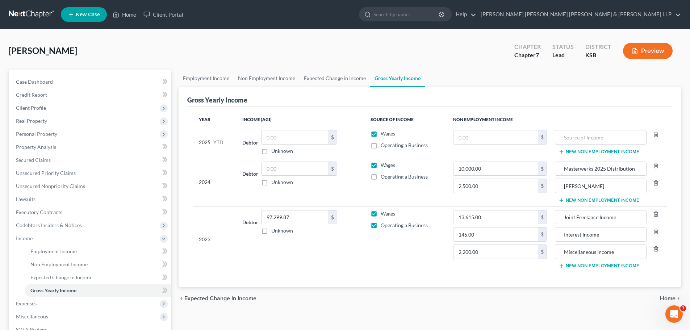
click at [320, 312] on div "Employment Income Non Employment Income Expected Change in Income Gross Yearly …" at bounding box center [430, 240] width 510 height 340
click at [304, 136] on input "text" at bounding box center [294, 137] width 67 height 14
click at [275, 134] on input "text" at bounding box center [294, 137] width 67 height 14
click at [290, 137] on input "24,549" at bounding box center [294, 137] width 67 height 14
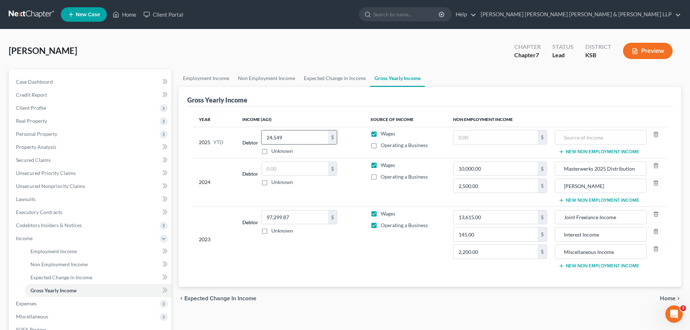
click at [290, 137] on input "24,549" at bounding box center [294, 137] width 67 height 14
click at [295, 139] on input "24,549" at bounding box center [294, 137] width 67 height 14
drag, startPoint x: 295, startPoint y: 137, endPoint x: 260, endPoint y: 136, distance: 35.5
click at [260, 136] on div "Debtor 24,549.00 $ Unknown Balance Undetermined 24,549 $ Unknown" at bounding box center [300, 142] width 116 height 25
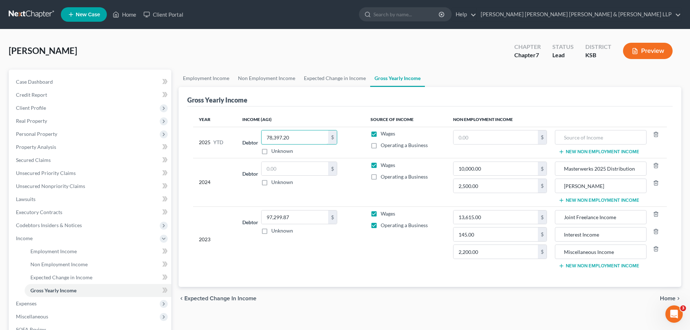
type input "78,397.20"
click at [380, 147] on label "Operating a Business" at bounding box center [403, 145] width 47 height 7
click at [383, 146] on input "Operating a Business" at bounding box center [385, 144] width 5 height 5
checkbox input "true"
click at [26, 134] on span "Personal Property" at bounding box center [36, 134] width 41 height 6
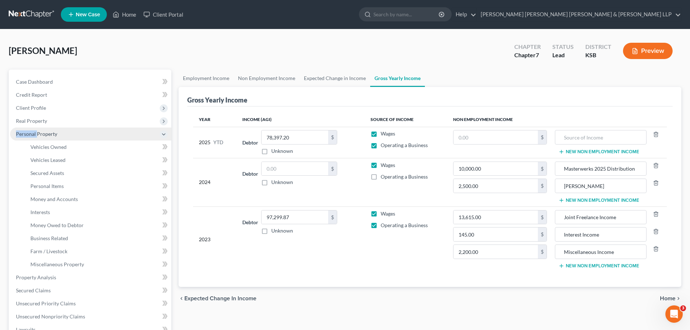
click at [26, 134] on span "Personal Property" at bounding box center [36, 134] width 41 height 6
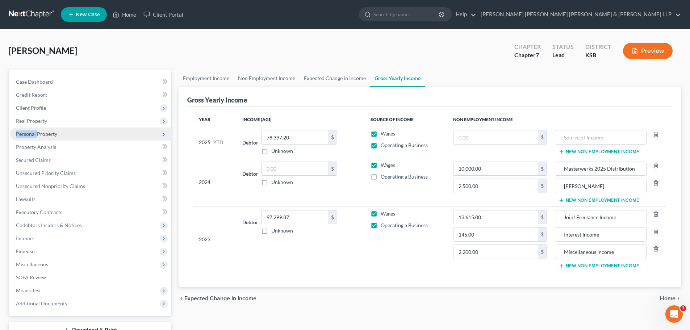
click at [26, 132] on span "Personal Property" at bounding box center [36, 134] width 41 height 6
click at [21, 132] on span "Personal Property" at bounding box center [36, 134] width 41 height 6
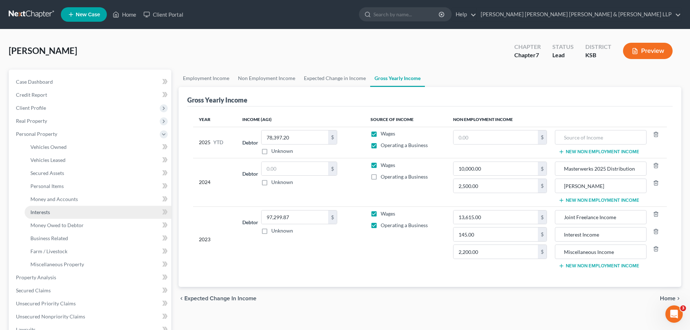
click at [47, 210] on span "Interests" at bounding box center [40, 212] width 20 height 6
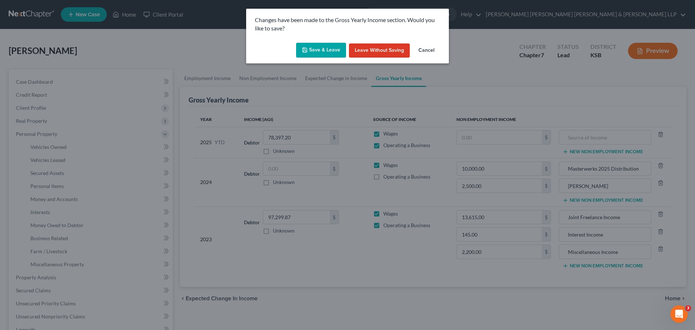
click at [328, 48] on button "Save & Leave" at bounding box center [321, 50] width 50 height 15
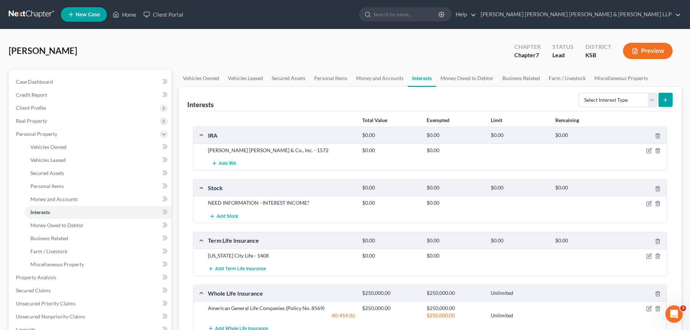
click at [649, 147] on div at bounding box center [640, 150] width 51 height 7
click at [648, 150] on icon "button" at bounding box center [649, 151] width 6 height 6
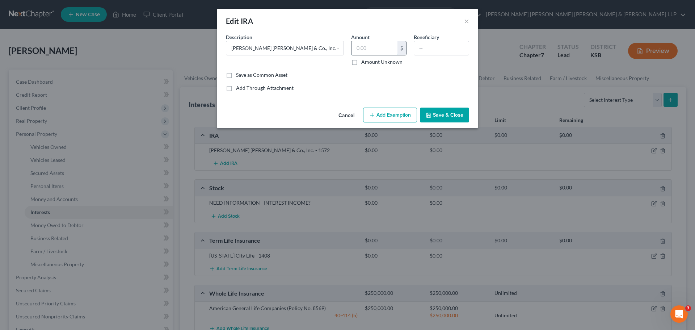
click at [383, 48] on input "text" at bounding box center [374, 48] width 46 height 14
type input "6,324.24"
click at [425, 50] on input "text" at bounding box center [441, 48] width 55 height 14
click at [324, 50] on input "[PERSON_NAME] [PERSON_NAME] & Co., Inc. - 1572" at bounding box center [284, 48] width 117 height 14
click at [389, 119] on button "Add Exemption" at bounding box center [390, 115] width 54 height 15
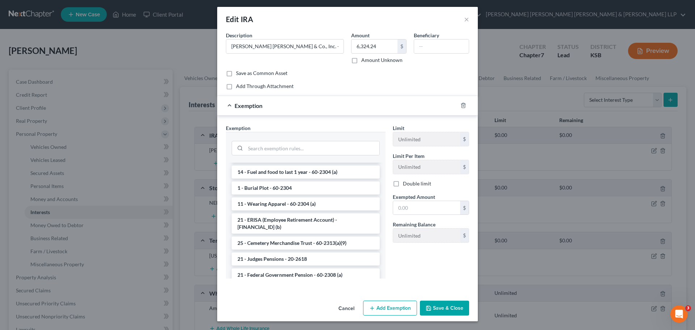
scroll to position [398, 0]
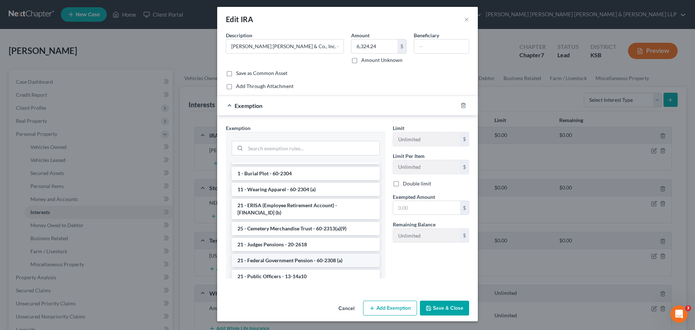
click at [303, 255] on li "21 - Federal Government Pension - 60-2308 (a)" at bounding box center [306, 260] width 148 height 13
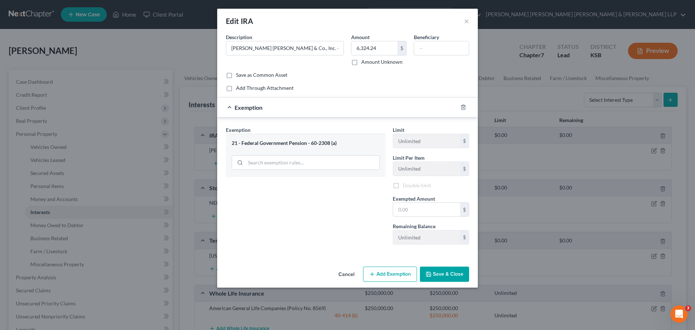
scroll to position [0, 0]
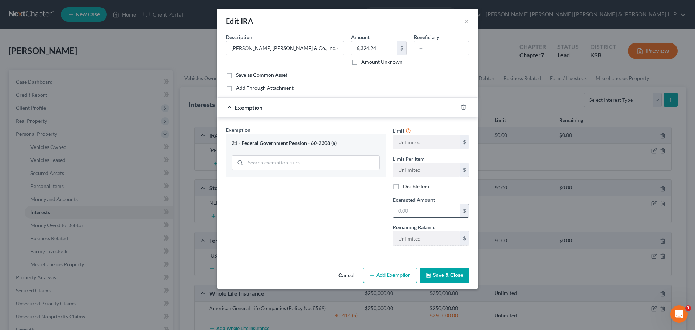
click at [416, 208] on input "text" at bounding box center [426, 211] width 67 height 14
type input "6,324.24"
click at [325, 143] on div "21 - Federal Government Pension - 60-2308 (a)" at bounding box center [306, 143] width 148 height 7
click at [262, 110] on span "Exemption" at bounding box center [249, 107] width 28 height 7
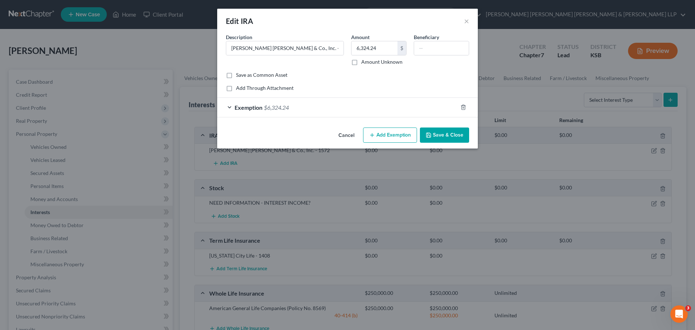
click at [399, 133] on button "Add Exemption" at bounding box center [390, 134] width 54 height 15
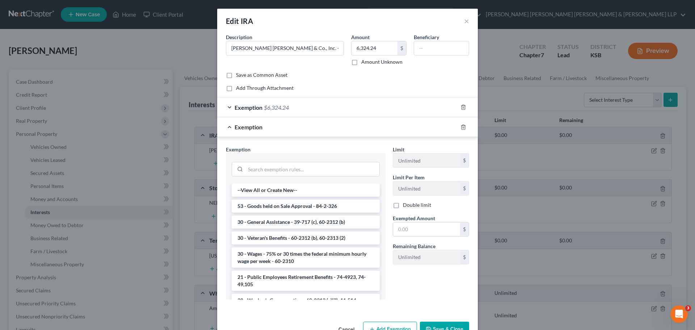
scroll to position [36, 0]
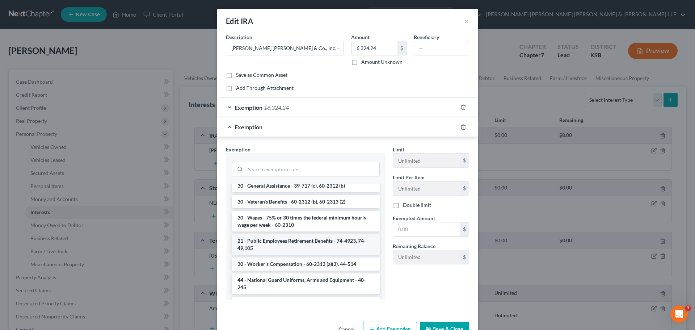
click at [303, 243] on li "21 - Public Employees Retirement Benefits - 74-4923, 74-49,105" at bounding box center [306, 244] width 148 height 20
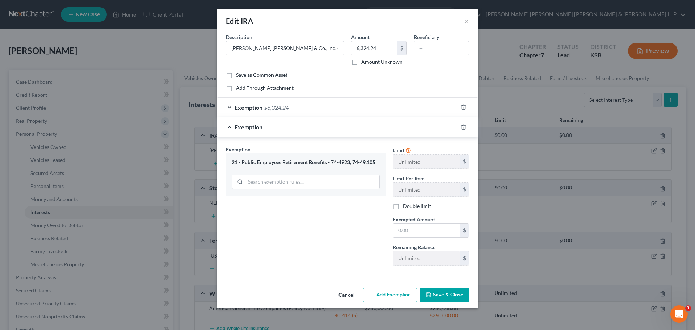
click at [371, 163] on div "21 - Public Employees Retirement Benefits - 74-4923, 74-49,105" at bounding box center [306, 162] width 148 height 7
click at [251, 129] on span "Exemption" at bounding box center [249, 126] width 28 height 7
click at [258, 107] on span "Exemption" at bounding box center [249, 107] width 28 height 7
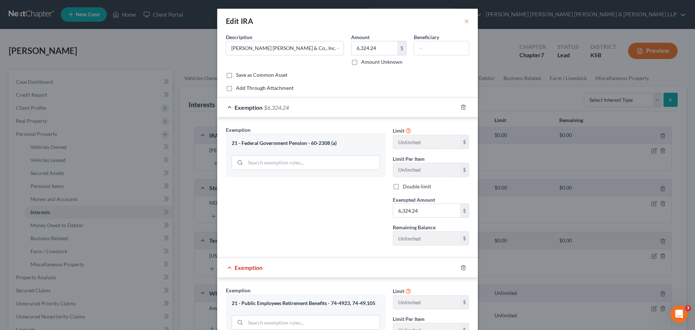
click at [283, 143] on div "21 - Federal Government Pension - 60-2308 (a)" at bounding box center [306, 143] width 148 height 7
click at [461, 265] on icon "button" at bounding box center [463, 268] width 6 height 6
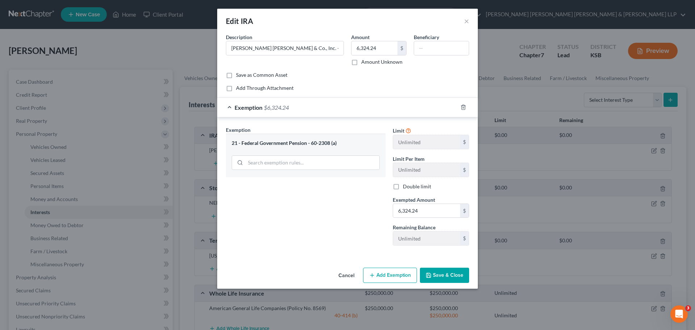
click at [252, 143] on div "21 - Federal Government Pension - 60-2308 (a)" at bounding box center [306, 143] width 148 height 7
click at [242, 164] on line at bounding box center [241, 164] width 1 height 1
click at [240, 163] on icon at bounding box center [240, 163] width 6 height 6
click at [287, 163] on input "search" at bounding box center [312, 163] width 134 height 14
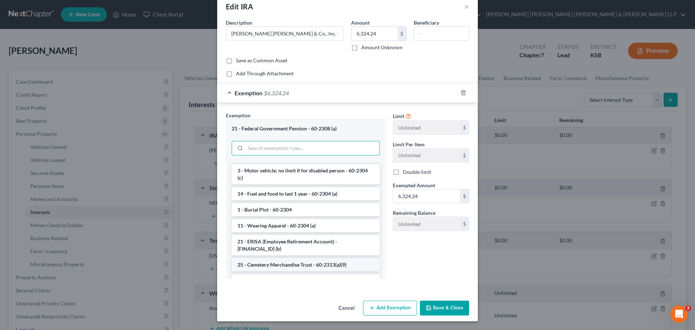
scroll to position [398, 0]
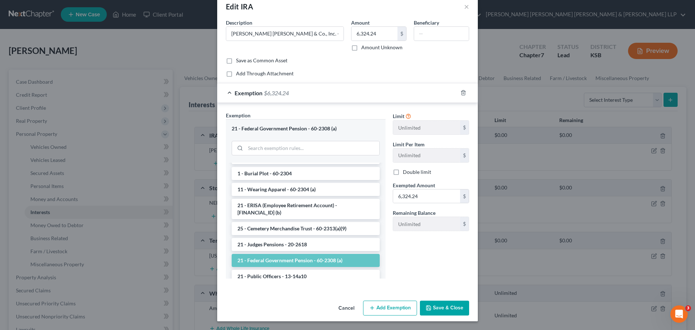
click at [449, 307] on button "Save & Close" at bounding box center [444, 307] width 49 height 15
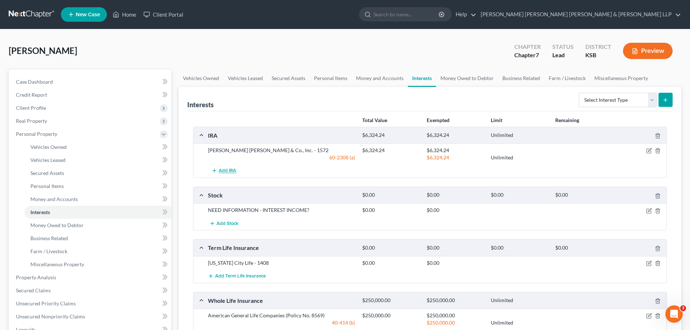
click at [226, 170] on span "Add IRA" at bounding box center [227, 171] width 17 height 6
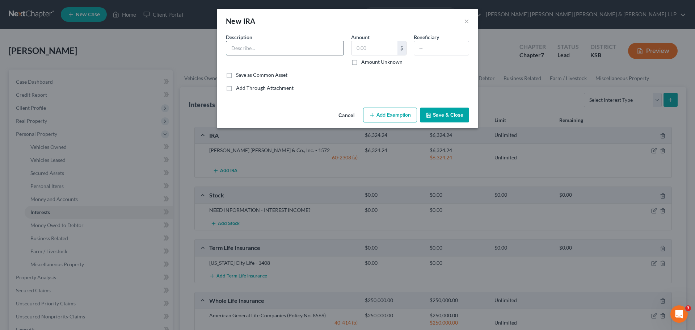
click at [259, 51] on input "text" at bounding box center [284, 48] width 117 height 14
type input "[PERSON_NAME] Contributory IRA"
type input "12,981.61"
click at [393, 115] on button "Add Exemption" at bounding box center [390, 115] width 54 height 15
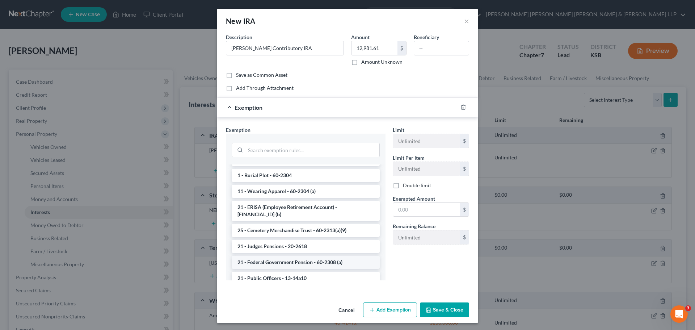
click at [294, 256] on li "21 - Federal Government Pension - 60-2308 (a)" at bounding box center [306, 262] width 148 height 13
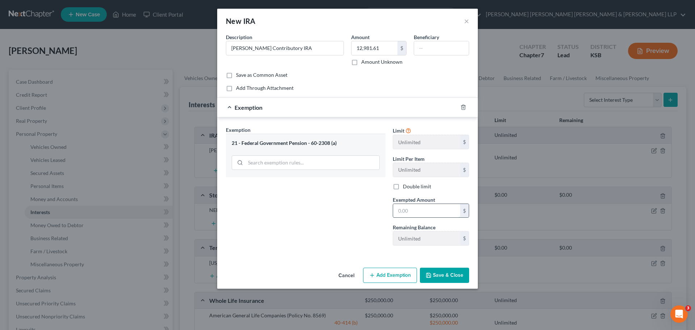
click at [409, 211] on input "text" at bounding box center [426, 211] width 67 height 14
type input "12,981.61"
click at [452, 273] on button "Save & Close" at bounding box center [444, 275] width 49 height 15
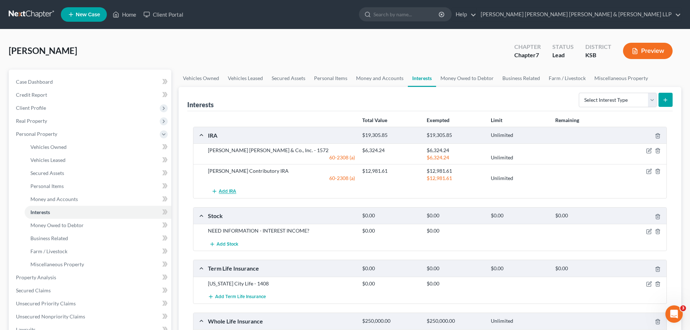
click at [221, 191] on span "Add IRA" at bounding box center [227, 192] width 17 height 6
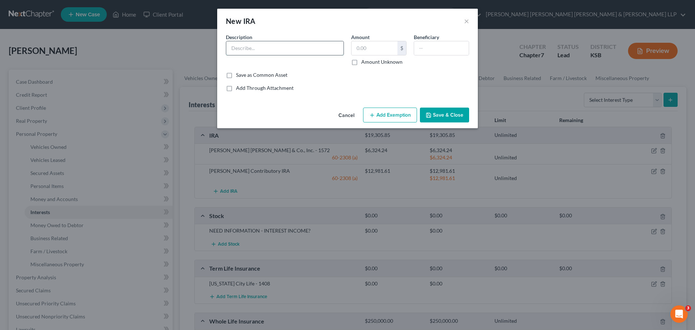
click at [233, 51] on input "text" at bounding box center [284, 48] width 117 height 14
type input "Simple IRA - 1347"
click at [371, 47] on input "text" at bounding box center [374, 48] width 46 height 14
type input "78,132.21"
click at [393, 116] on button "Add Exemption" at bounding box center [390, 115] width 54 height 15
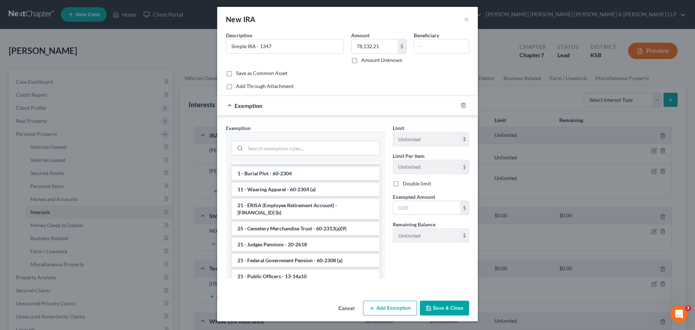
scroll to position [434, 0]
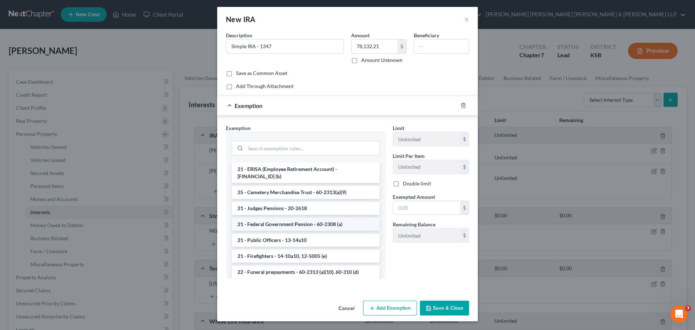
click at [282, 218] on li "21 - Federal Government Pension - 60-2308 (a)" at bounding box center [306, 224] width 148 height 13
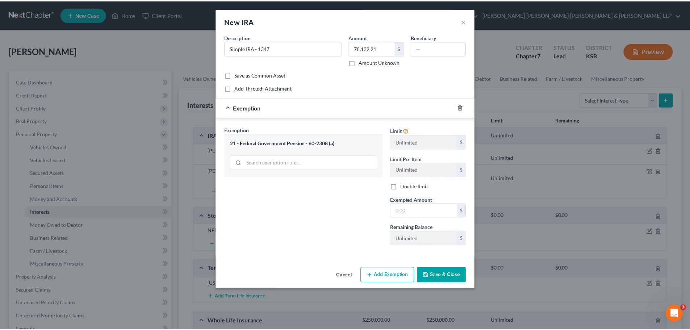
scroll to position [0, 0]
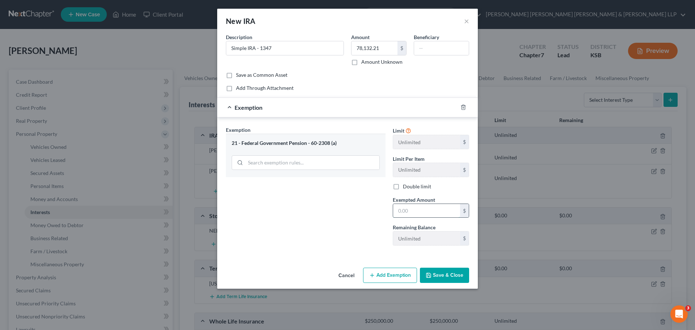
click at [407, 209] on input "text" at bounding box center [426, 211] width 67 height 14
type input "78,132.21"
click at [439, 280] on button "Save & Close" at bounding box center [444, 275] width 49 height 15
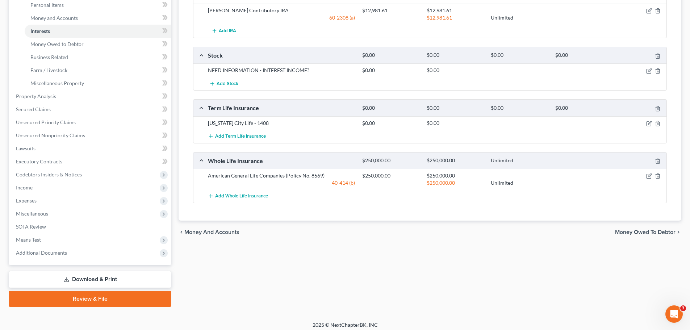
scroll to position [185, 0]
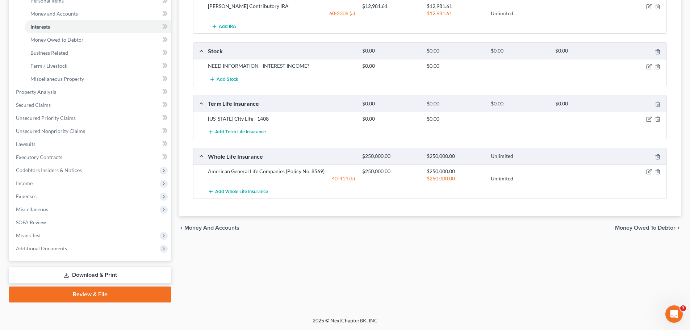
click at [265, 121] on div "[US_STATE] City Life - 1408" at bounding box center [281, 118] width 154 height 7
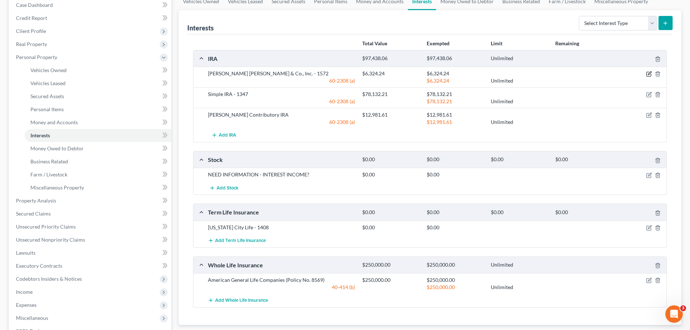
click at [647, 73] on icon "button" at bounding box center [649, 74] width 6 height 6
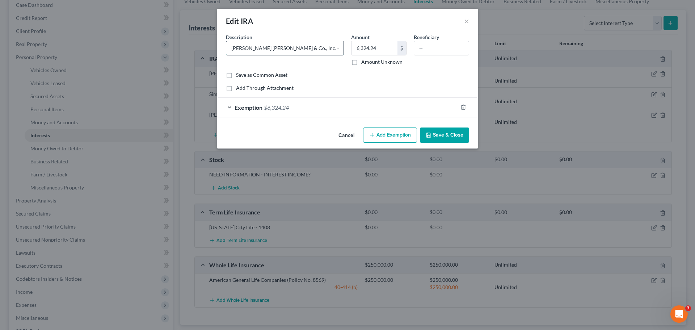
click at [311, 47] on input "[PERSON_NAME] [PERSON_NAME] & Co., Inc. - 1572" at bounding box center [284, 48] width 117 height 14
click at [290, 47] on input "[PERSON_NAME] [PERSON_NAME] & Co., Inc. - 1572" at bounding box center [284, 48] width 117 height 14
type input "[PERSON_NAME] [PERSON_NAME] & Co., Inc. Inheritance IRA Beneficiary of [PERSON_…"
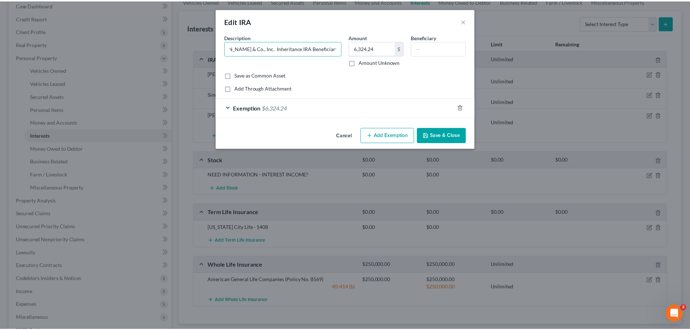
scroll to position [0, 0]
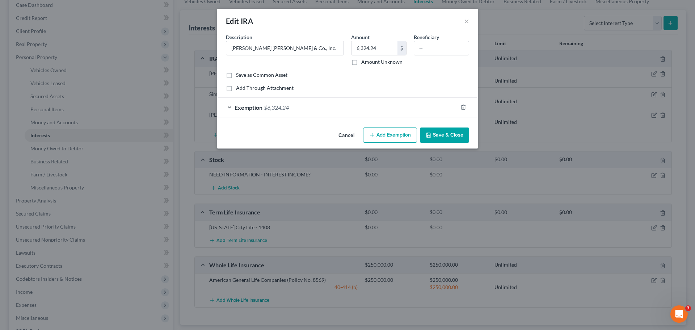
click at [441, 134] on button "Save & Close" at bounding box center [444, 134] width 49 height 15
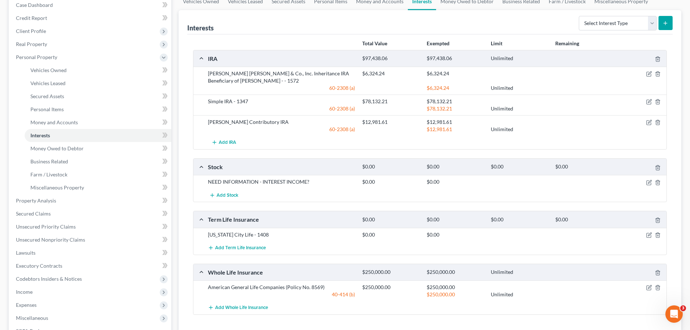
scroll to position [185, 0]
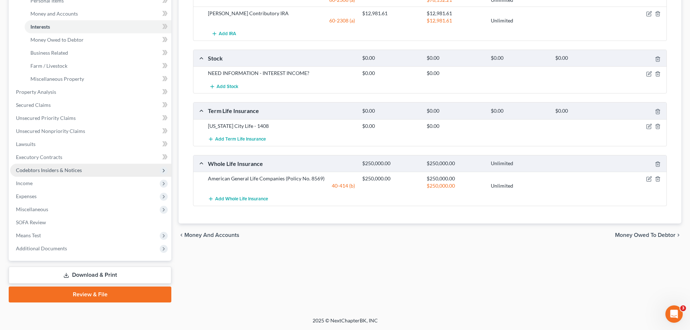
click at [50, 170] on span "Codebtors Insiders & Notices" at bounding box center [49, 170] width 66 height 6
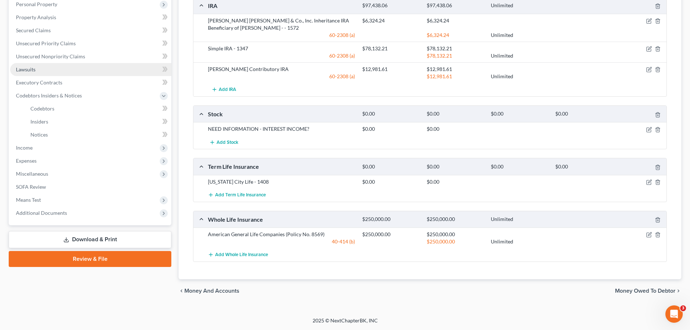
scroll to position [21, 0]
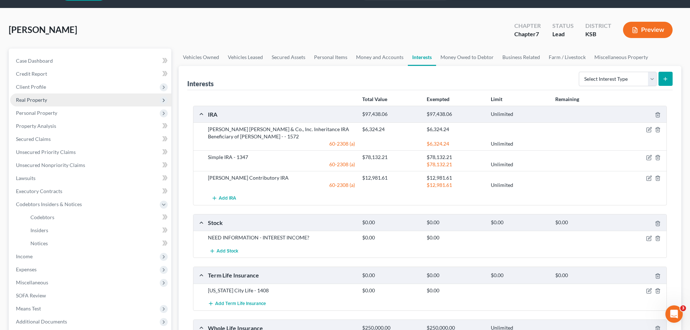
click at [30, 101] on span "Real Property" at bounding box center [31, 100] width 31 height 6
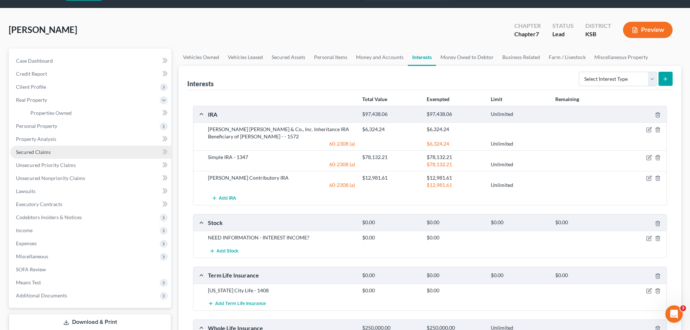
click at [39, 149] on span "Secured Claims" at bounding box center [33, 152] width 35 height 6
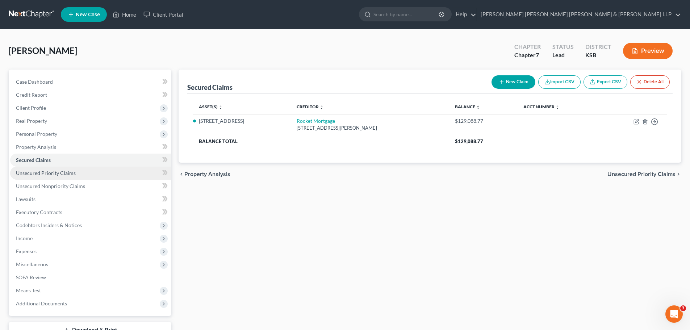
click at [37, 174] on span "Unsecured Priority Claims" at bounding box center [46, 173] width 60 height 6
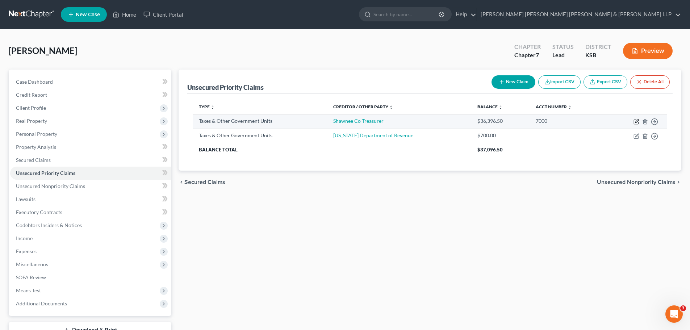
click at [636, 120] on icon "button" at bounding box center [635, 122] width 4 height 4
select select "1"
select select "3"
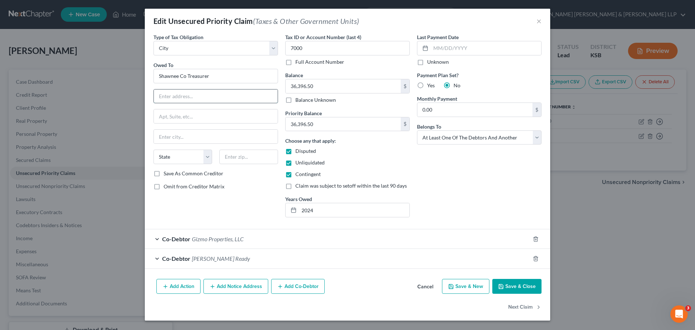
click at [174, 95] on input "text" at bounding box center [216, 96] width 124 height 14
type input "[STREET_ADDRESS]"
type input "Topeka"
select select "17"
type input "66603"
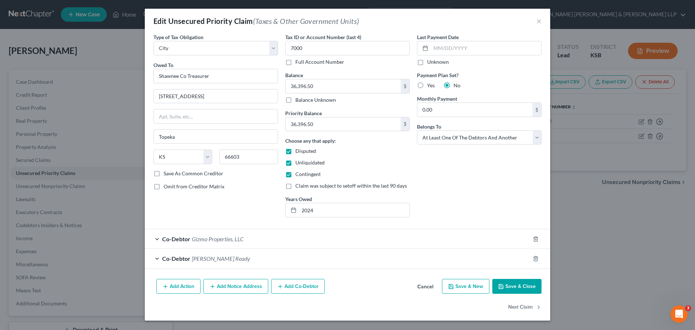
click at [522, 284] on button "Save & Close" at bounding box center [516, 286] width 49 height 15
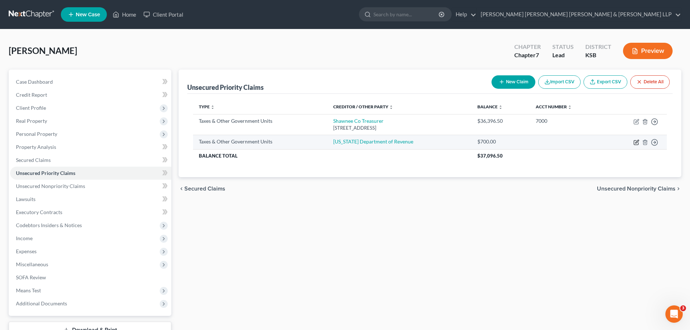
click at [633, 142] on icon "button" at bounding box center [635, 142] width 4 height 4
select select "2"
select select "0"
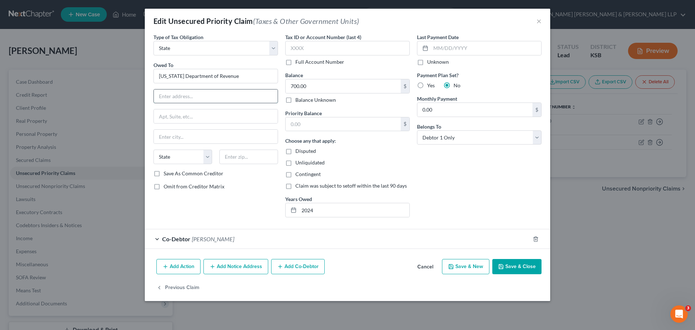
click at [182, 96] on input "text" at bounding box center [216, 96] width 124 height 14
click at [212, 98] on input "915 [PERSON_NAME]" at bounding box center [216, 96] width 124 height 14
click at [203, 101] on input "915 [PERSON_NAME]" at bounding box center [216, 96] width 124 height 14
drag, startPoint x: 197, startPoint y: 96, endPoint x: 210, endPoint y: 103, distance: 14.7
click at [198, 97] on input "915 [PERSON_NAME]" at bounding box center [216, 96] width 124 height 14
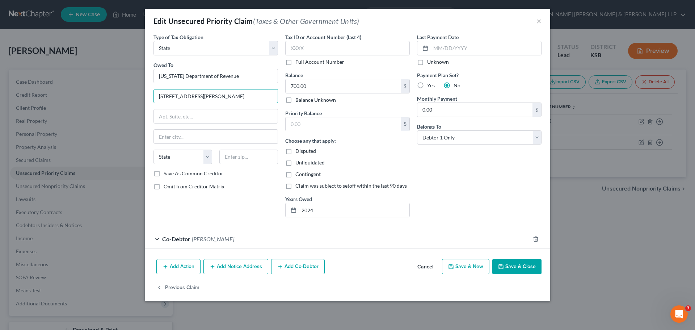
type input "[STREET_ADDRESS][PERSON_NAME]"
type input "Topeka"
select select "17"
type input "66612"
click at [315, 50] on input "text" at bounding box center [347, 48] width 125 height 14
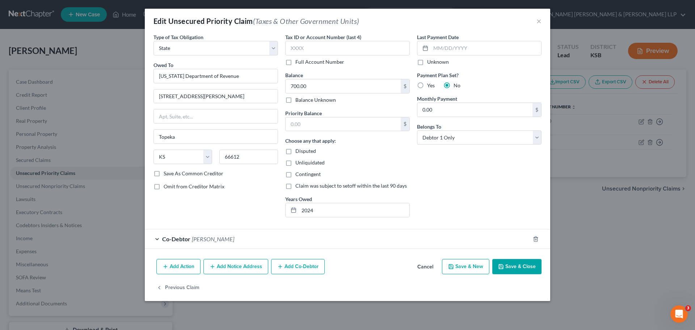
click at [493, 215] on div "Last Payment Date Unknown Payment Plan Set? Yes No Monthly Payment 0.00 $ Belon…" at bounding box center [479, 128] width 132 height 190
click at [513, 268] on button "Save & Close" at bounding box center [516, 266] width 49 height 15
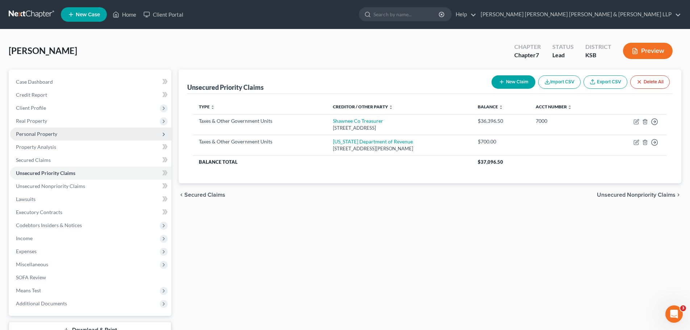
click at [26, 131] on span "Personal Property" at bounding box center [36, 134] width 41 height 6
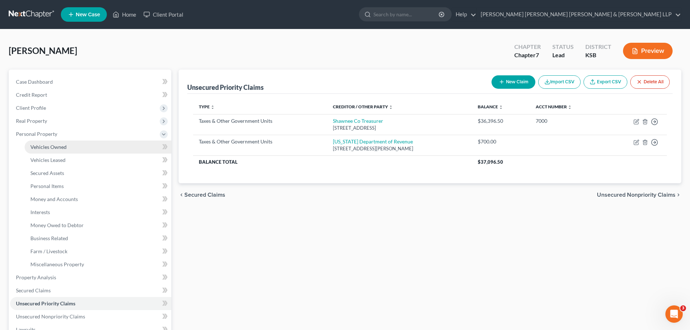
click at [54, 148] on span "Vehicles Owned" at bounding box center [48, 147] width 36 height 6
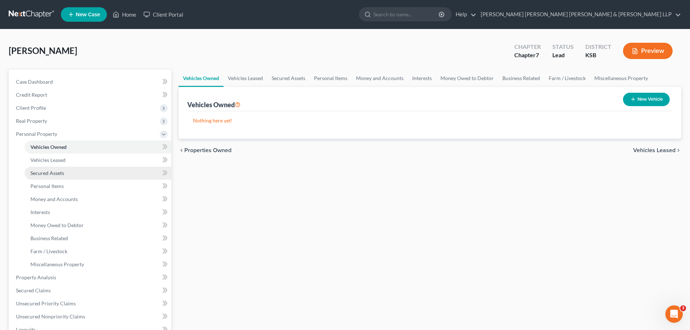
click at [47, 171] on span "Secured Assets" at bounding box center [47, 173] width 34 height 6
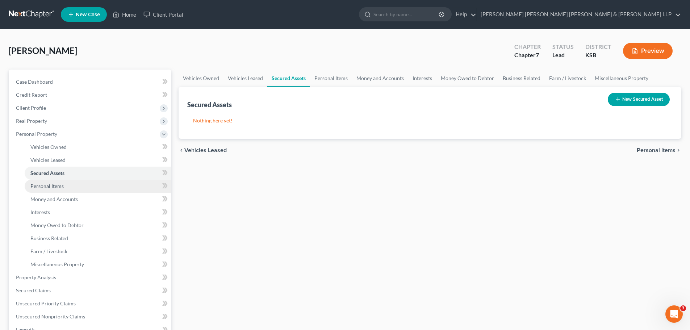
click at [51, 184] on span "Personal Items" at bounding box center [46, 186] width 33 height 6
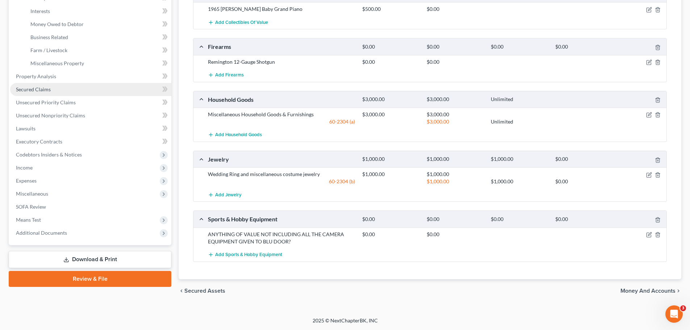
scroll to position [165, 0]
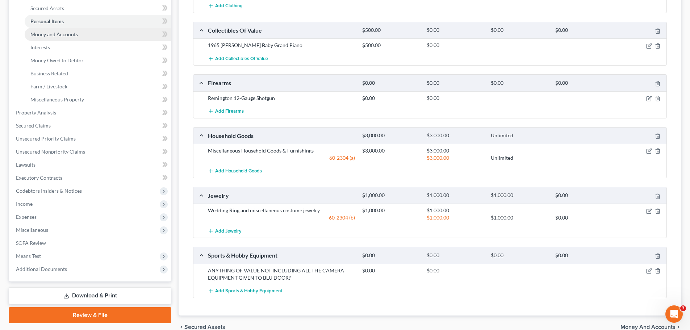
click at [63, 33] on span "Money and Accounts" at bounding box center [53, 34] width 47 height 6
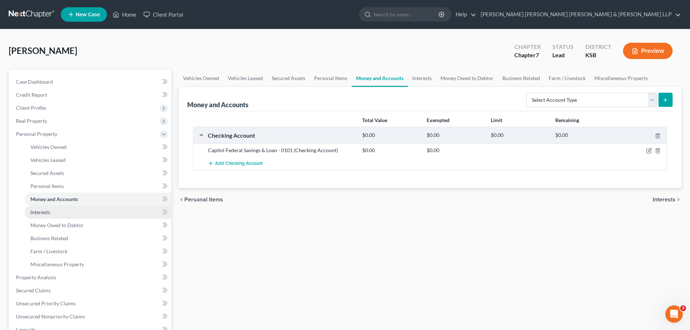
click at [41, 212] on span "Interests" at bounding box center [40, 212] width 20 height 6
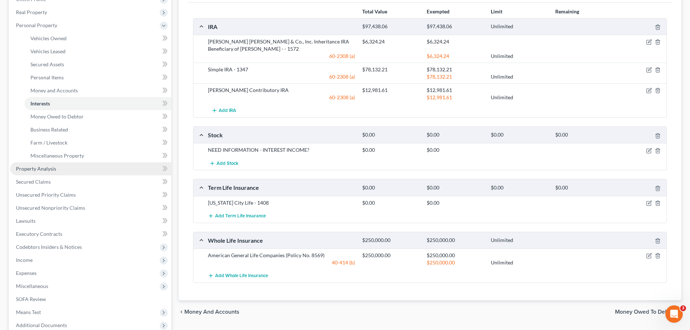
scroll to position [145, 0]
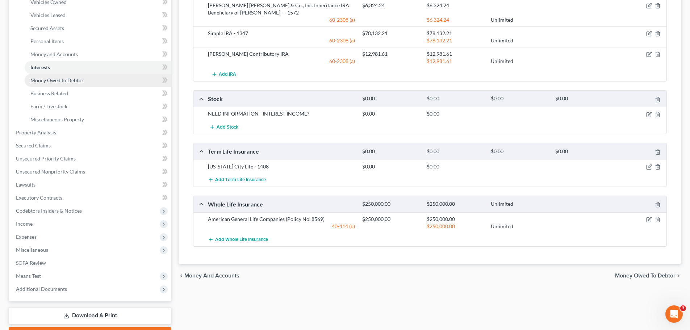
click at [59, 80] on span "Money Owed to Debtor" at bounding box center [56, 80] width 53 height 6
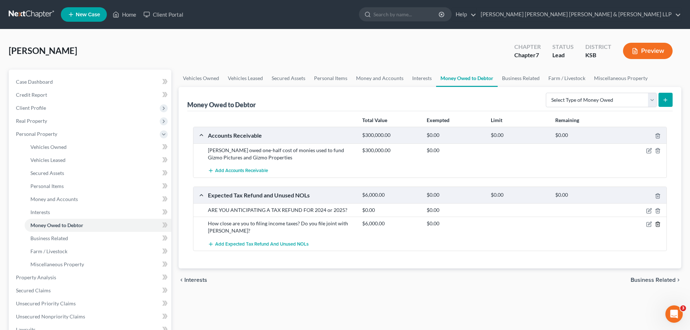
click at [658, 225] on icon "button" at bounding box center [657, 224] width 6 height 6
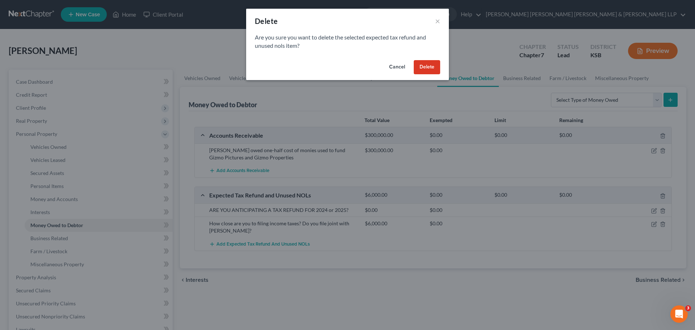
click at [392, 67] on button "Cancel" at bounding box center [397, 67] width 28 height 14
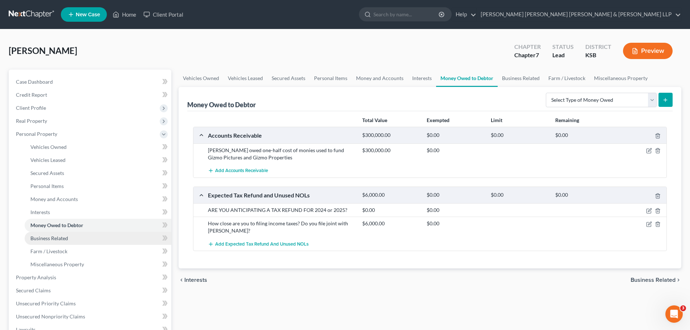
click at [45, 239] on span "Business Related" at bounding box center [49, 238] width 38 height 6
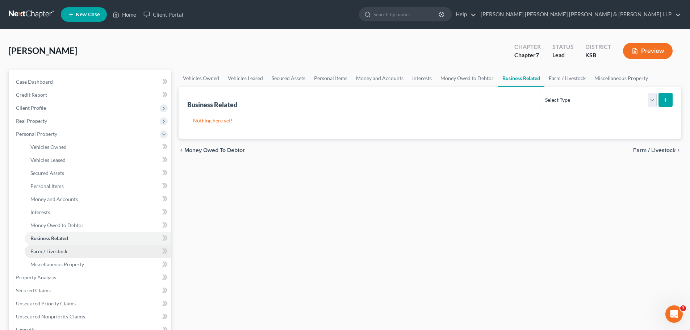
click at [44, 249] on span "Farm / Livestock" at bounding box center [48, 251] width 37 height 6
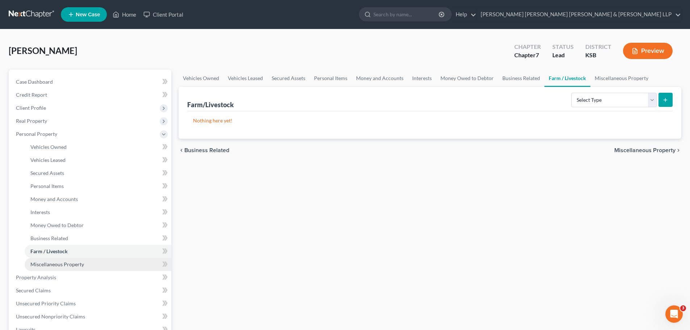
click at [46, 265] on span "Miscellaneous Property" at bounding box center [57, 264] width 54 height 6
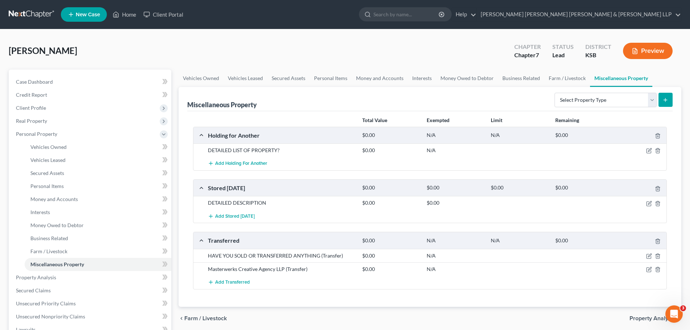
scroll to position [72, 0]
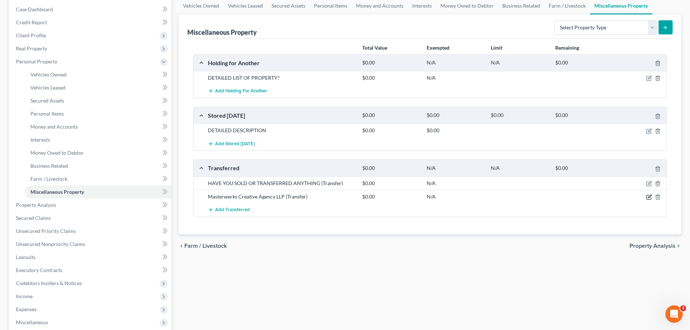
click at [648, 197] on icon "button" at bounding box center [649, 197] width 6 height 6
select select "Ordinary ([DATE])"
select select "45"
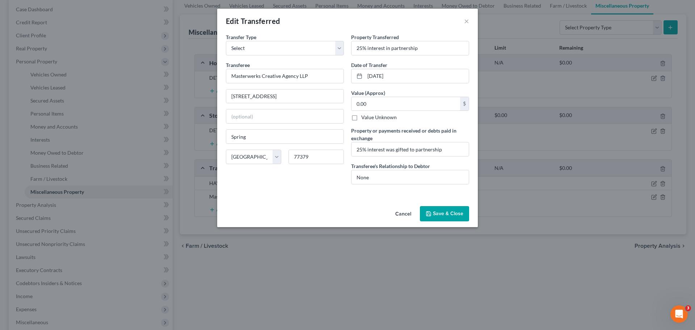
click at [445, 214] on button "Save & Close" at bounding box center [444, 213] width 49 height 15
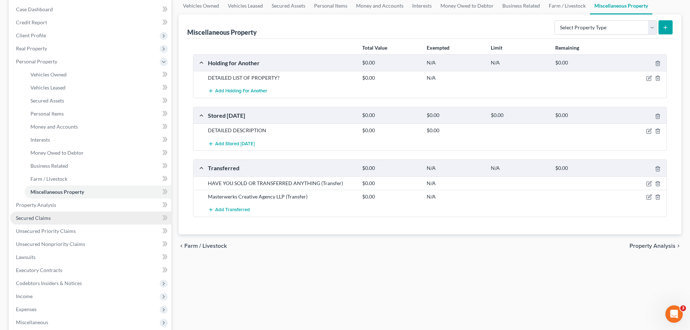
click at [32, 219] on span "Secured Claims" at bounding box center [33, 218] width 35 height 6
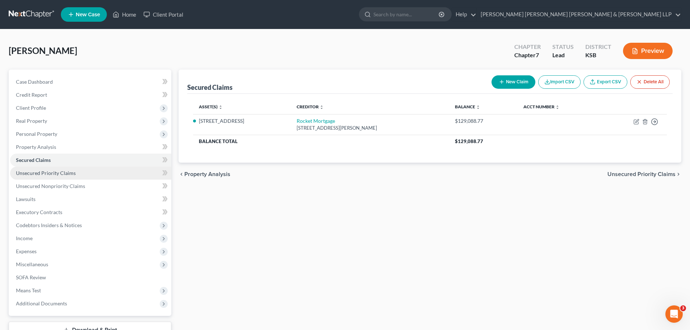
click at [30, 174] on span "Unsecured Priority Claims" at bounding box center [46, 173] width 60 height 6
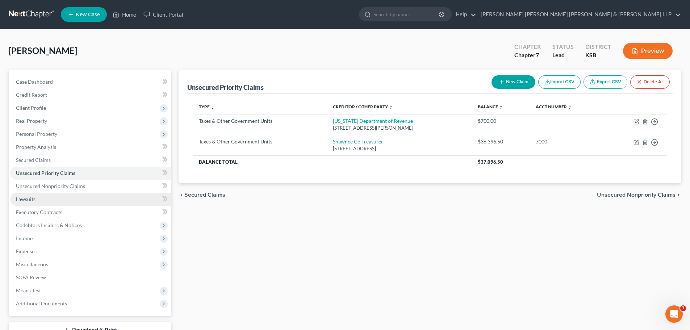
click at [25, 198] on span "Lawsuits" at bounding box center [26, 199] width 20 height 6
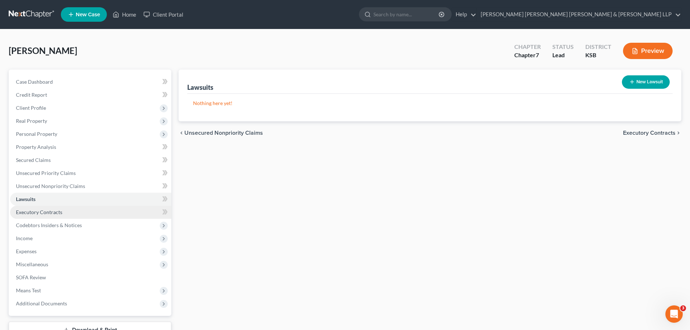
click at [33, 211] on span "Executory Contracts" at bounding box center [39, 212] width 46 height 6
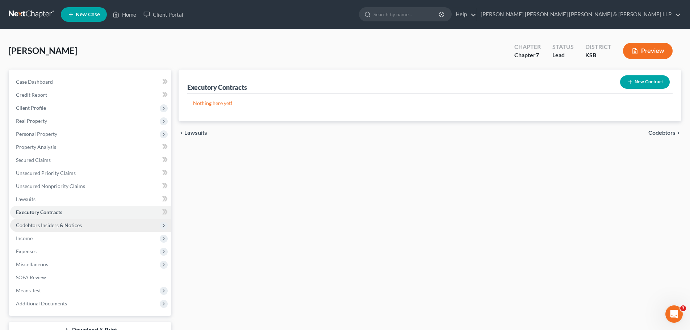
click at [30, 224] on span "Codebtors Insiders & Notices" at bounding box center [49, 225] width 66 height 6
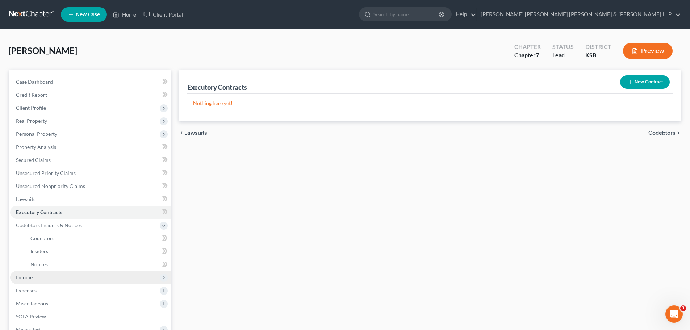
click at [26, 278] on span "Income" at bounding box center [24, 277] width 17 height 6
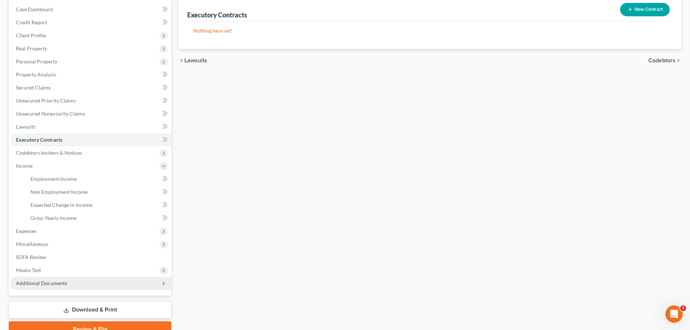
scroll to position [107, 0]
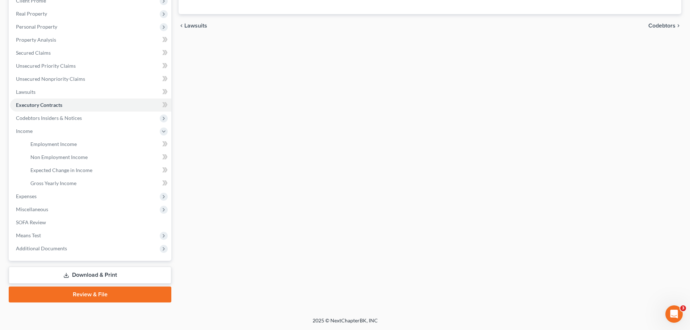
click at [79, 276] on link "Download & Print" at bounding box center [90, 274] width 163 height 17
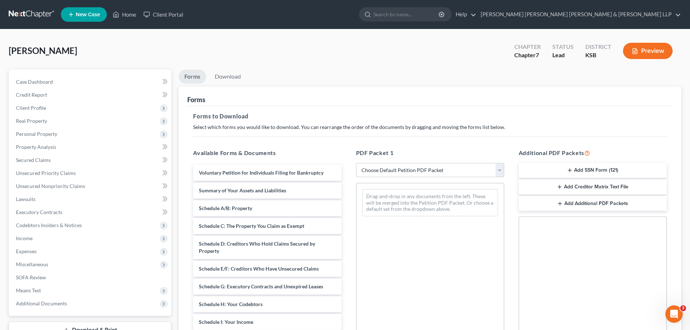
click at [498, 170] on select "Choose Default Petition PDF Packet Complete Bankruptcy Petition (all forms and …" at bounding box center [430, 170] width 148 height 14
select select "0"
click at [356, 163] on select "Choose Default Petition PDF Packet Complete Bankruptcy Petition (all forms and …" at bounding box center [430, 170] width 148 height 14
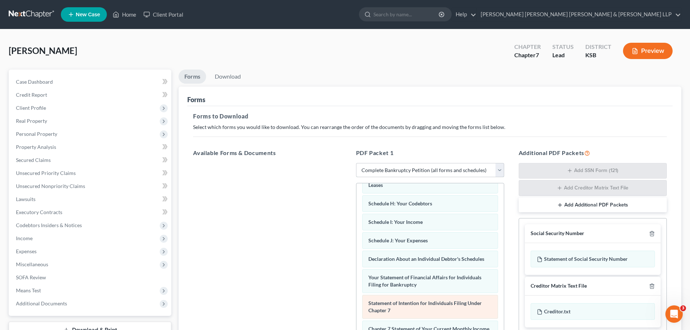
scroll to position [181, 0]
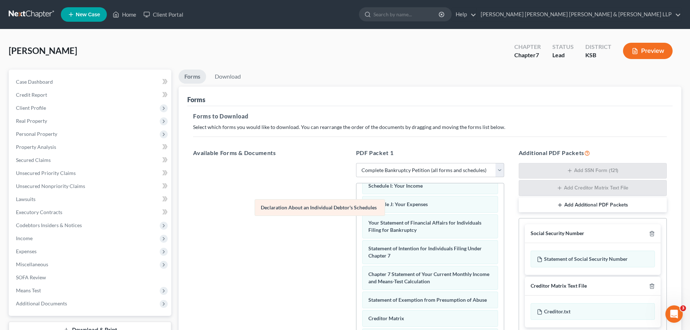
drag, startPoint x: 383, startPoint y: 233, endPoint x: 273, endPoint y: 211, distance: 112.0
click at [356, 211] on div "Declaration About an Individual Debtor's Schedules Voluntary Petition for Indiv…" at bounding box center [429, 213] width 147 height 422
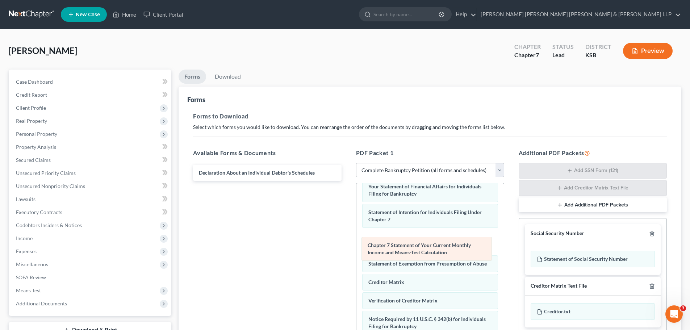
scroll to position [205, 0]
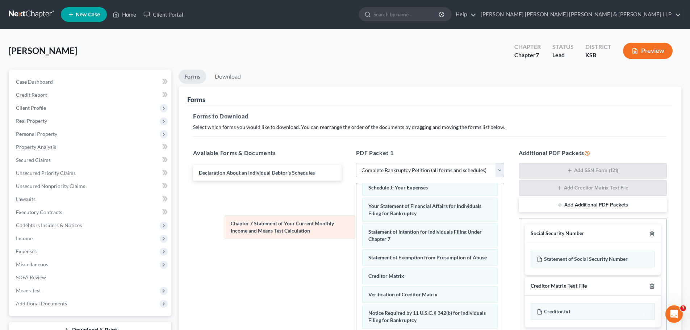
drag, startPoint x: 392, startPoint y: 250, endPoint x: 255, endPoint y: 229, distance: 139.3
click at [356, 229] on div "Chapter 7 Statement of Your Current Monthly Income and Means-Test Calculation V…" at bounding box center [429, 184] width 147 height 396
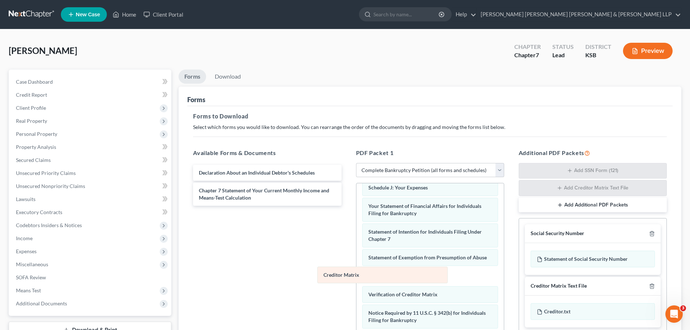
scroll to position [186, 0]
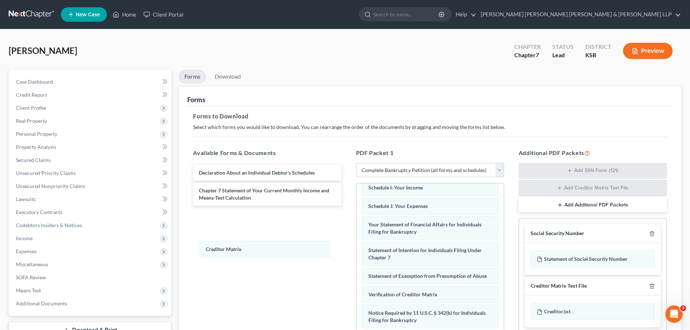
drag, startPoint x: 384, startPoint y: 277, endPoint x: 212, endPoint y: 249, distance: 174.9
click at [356, 248] on div "Creditor Matrix Voluntary Petition for Individuals Filing for Bankruptcy Summar…" at bounding box center [429, 193] width 147 height 378
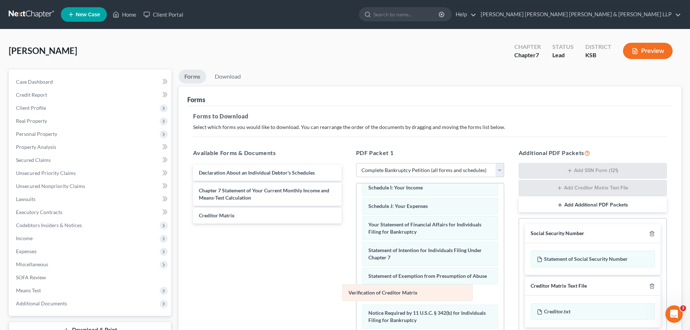
scroll to position [168, 0]
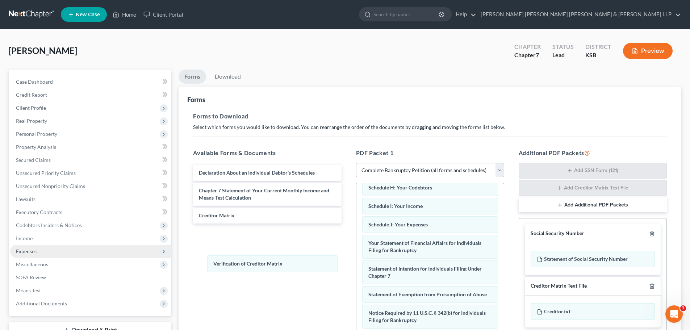
drag, startPoint x: 375, startPoint y: 292, endPoint x: 145, endPoint y: 252, distance: 233.3
click at [356, 254] on div "Verification of Creditor Matrix Voluntary Petition for Individuals Filing for B…" at bounding box center [429, 201] width 147 height 359
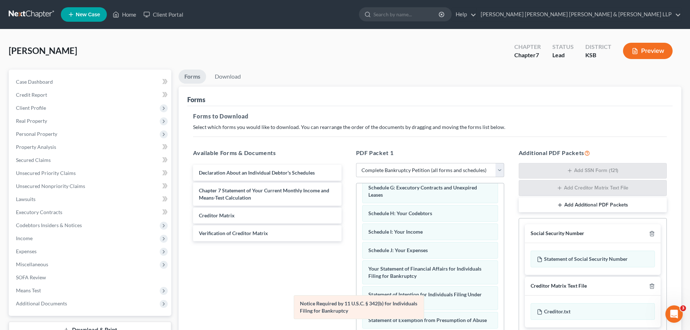
scroll to position [142, 0]
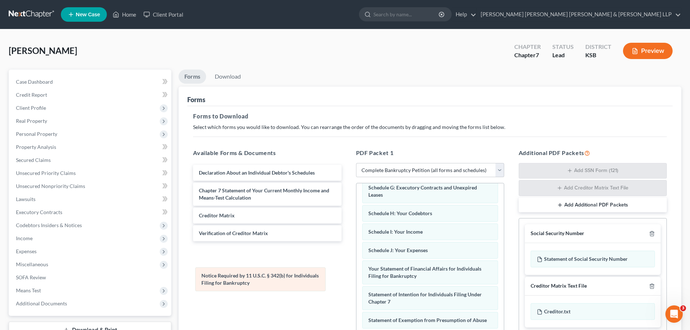
drag, startPoint x: 382, startPoint y: 317, endPoint x: 214, endPoint y: 279, distance: 171.9
click at [356, 280] on div "Notice Required by 11 U.S.C. § 342(b) for Individuals Filing for Bankruptcy Vol…" at bounding box center [429, 214] width 147 height 333
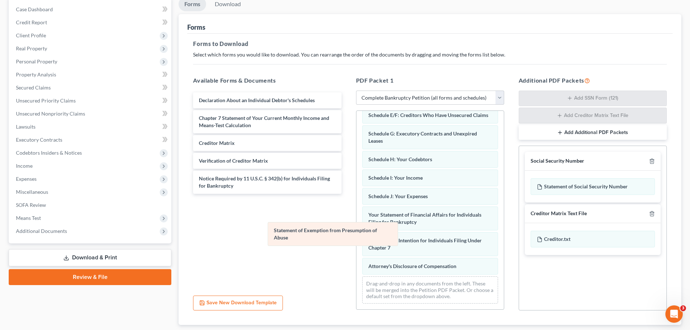
scroll to position [124, 0]
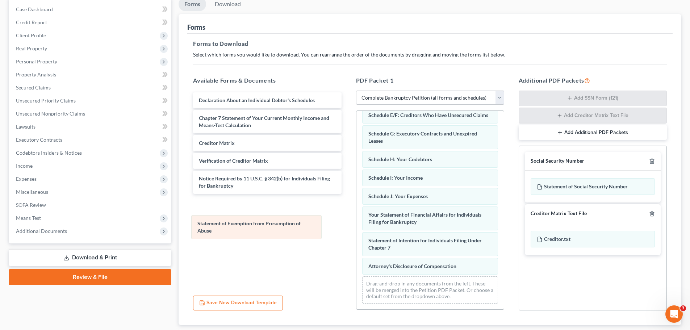
drag, startPoint x: 383, startPoint y: 248, endPoint x: 201, endPoint y: 224, distance: 183.3
click at [356, 224] on div "Statement of Exemption from Presumption of Abuse Voluntary Petition for Individ…" at bounding box center [429, 151] width 147 height 315
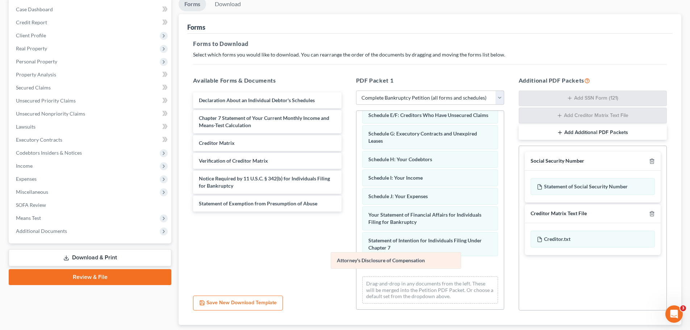
scroll to position [105, 0]
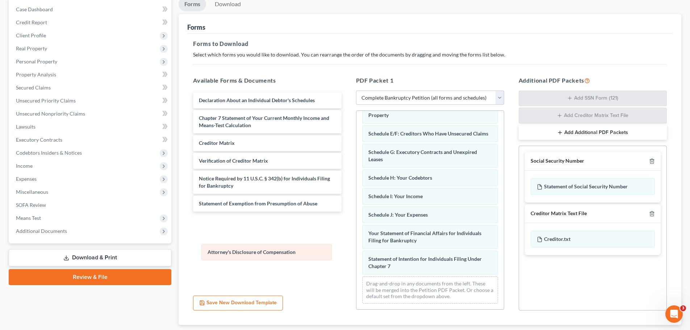
drag, startPoint x: 385, startPoint y: 270, endPoint x: 224, endPoint y: 252, distance: 162.5
click at [356, 255] on div "Attorney's Disclosure of Compensation Voluntary Petition for Individuals Filing…" at bounding box center [429, 161] width 147 height 296
click at [652, 160] on icon "button" at bounding box center [652, 161] width 6 height 6
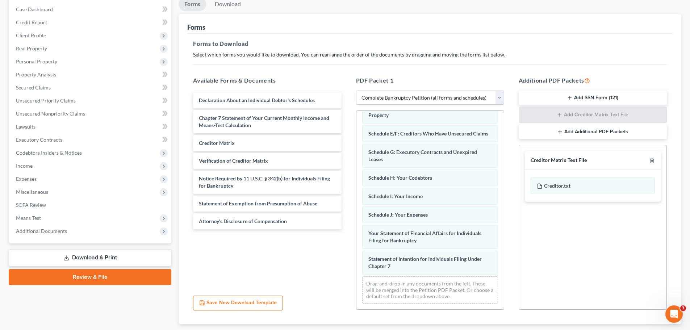
click at [652, 157] on div at bounding box center [650, 160] width 9 height 7
click at [653, 160] on icon "button" at bounding box center [652, 160] width 6 height 6
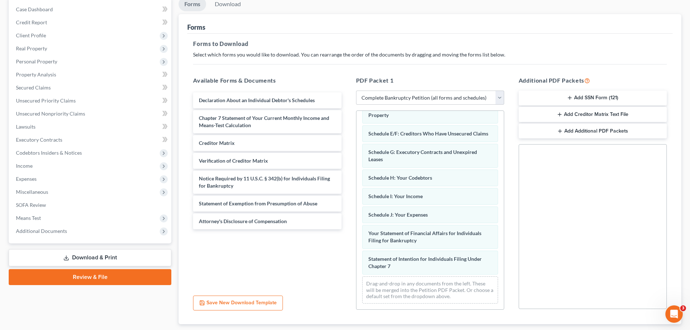
scroll to position [117, 0]
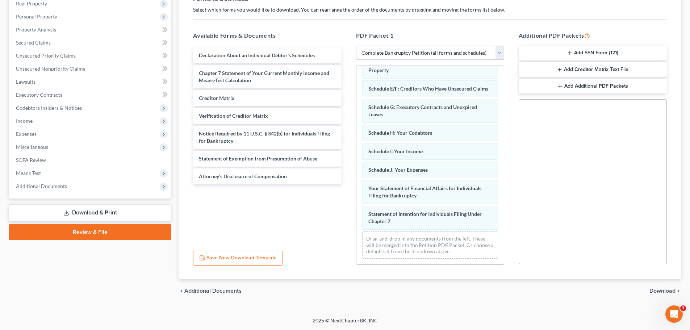
click at [666, 289] on span "Download" at bounding box center [662, 291] width 26 height 6
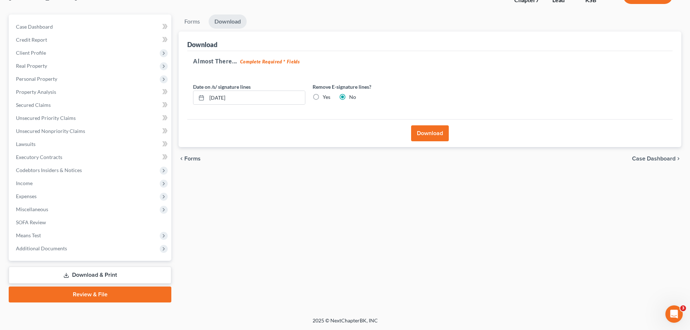
scroll to position [55, 0]
click at [323, 96] on label "Yes" at bounding box center [327, 96] width 8 height 7
click at [325, 96] on input "Yes" at bounding box center [327, 95] width 5 height 5
radio input "true"
radio input "false"
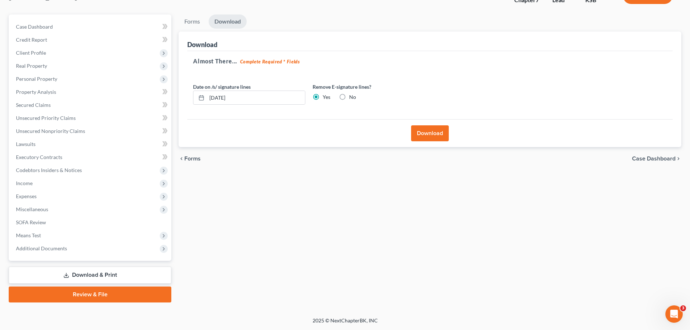
click at [424, 132] on button "Download" at bounding box center [430, 133] width 38 height 16
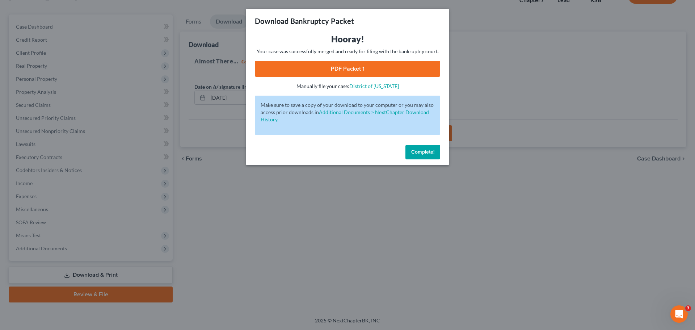
click at [334, 70] on link "PDF Packet 1" at bounding box center [347, 69] width 185 height 16
click at [420, 150] on span "Complete!" at bounding box center [422, 152] width 23 height 6
